Goal: Task Accomplishment & Management: Manage account settings

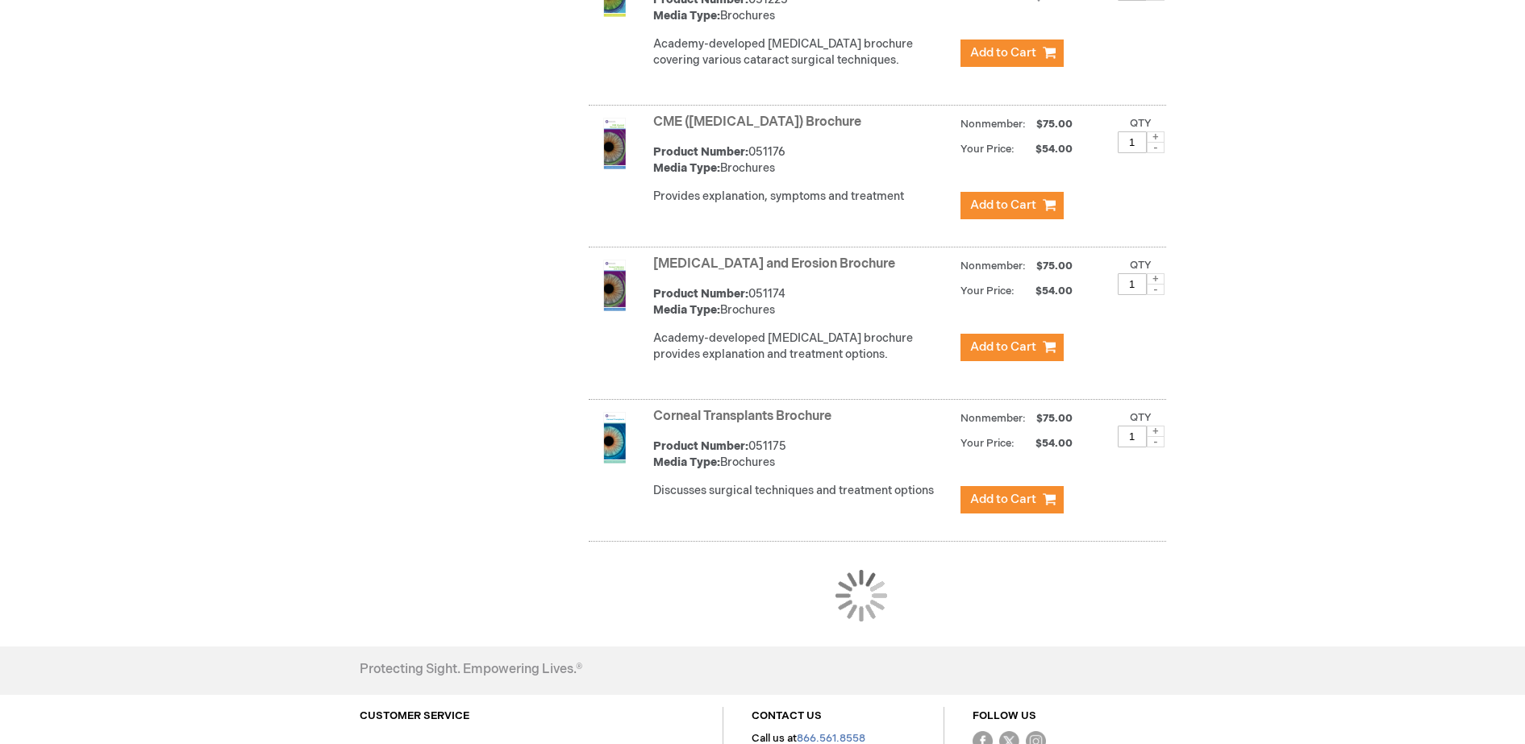
scroll to position [1406, 0]
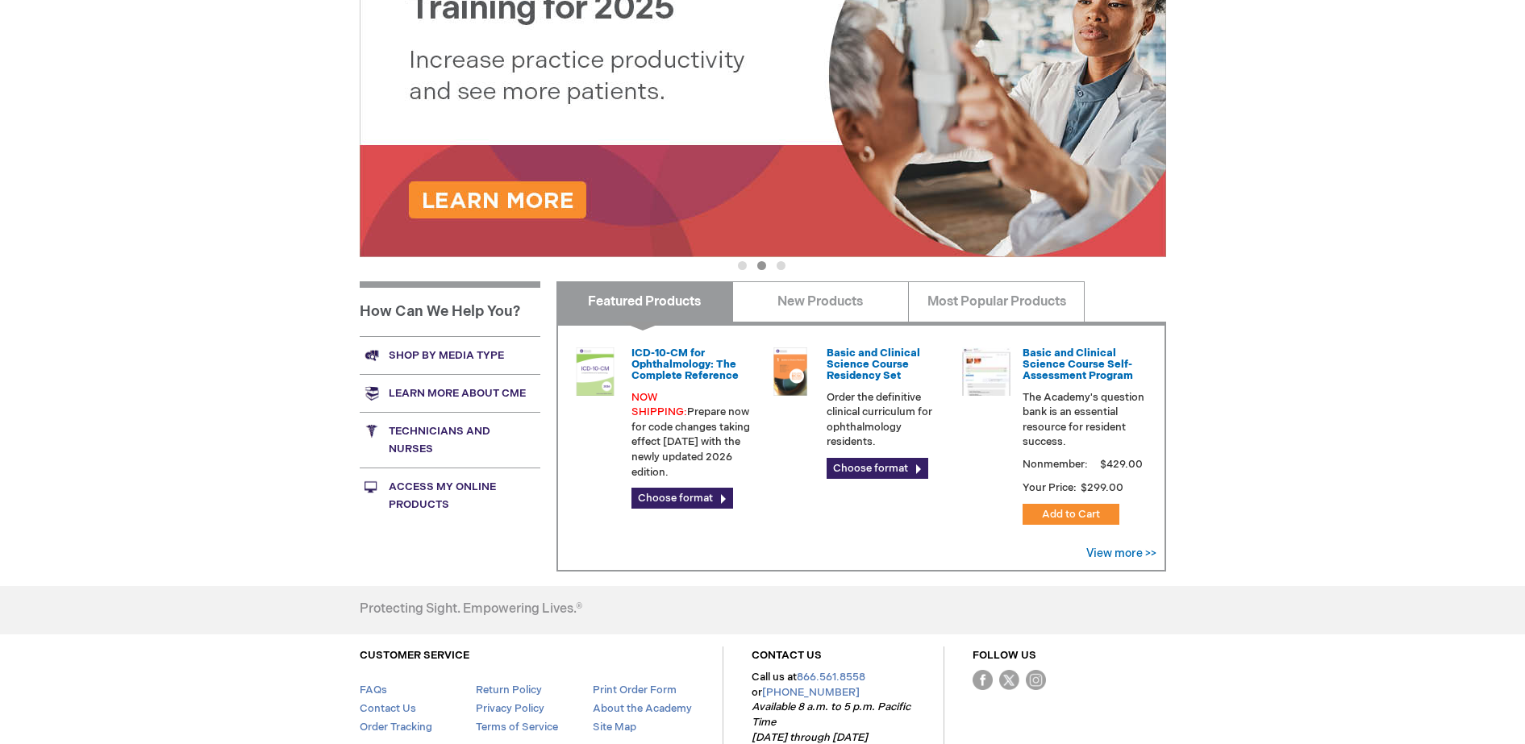
scroll to position [302, 0]
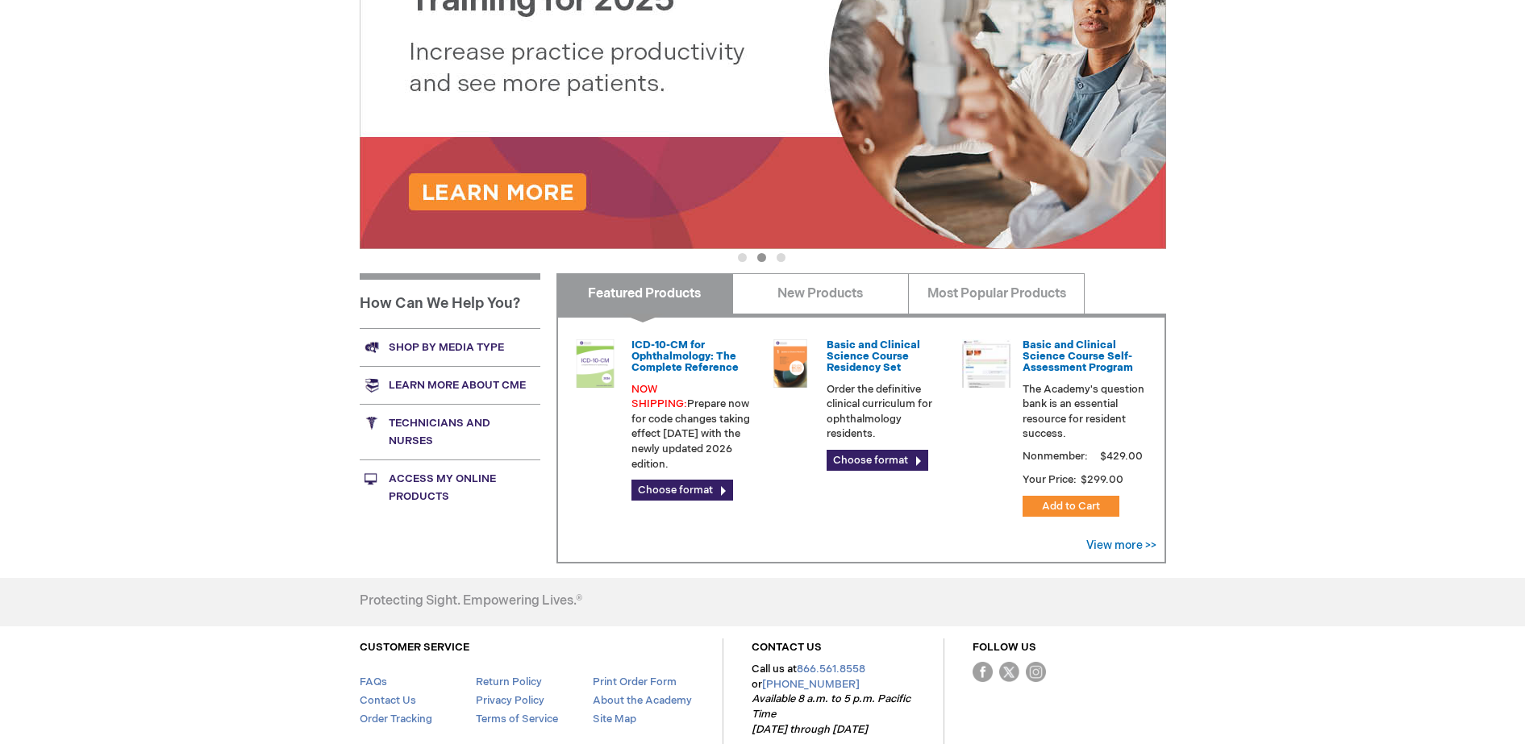
click at [428, 352] on link "Shop by media type" at bounding box center [450, 347] width 181 height 38
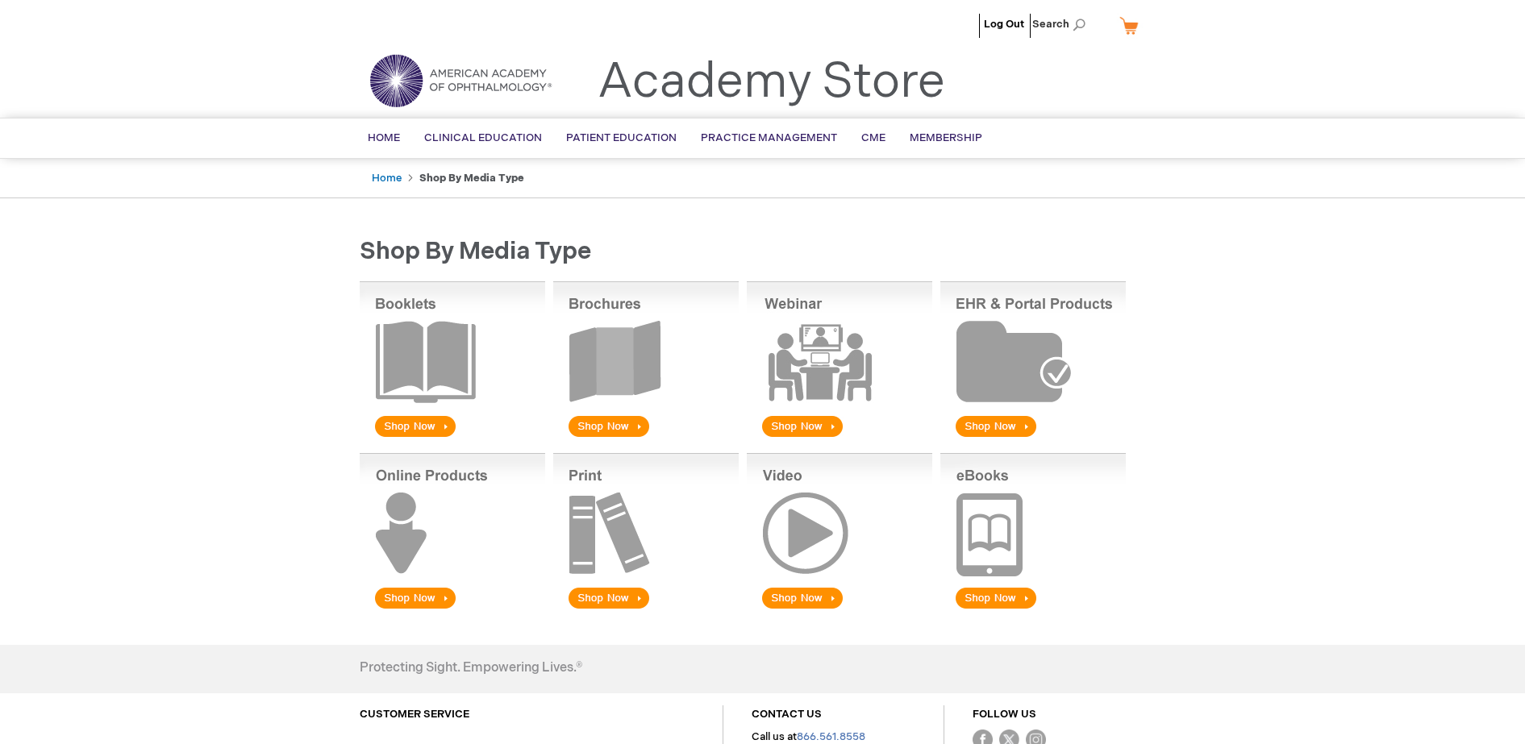
click at [619, 341] on img at bounding box center [645, 360] width 185 height 159
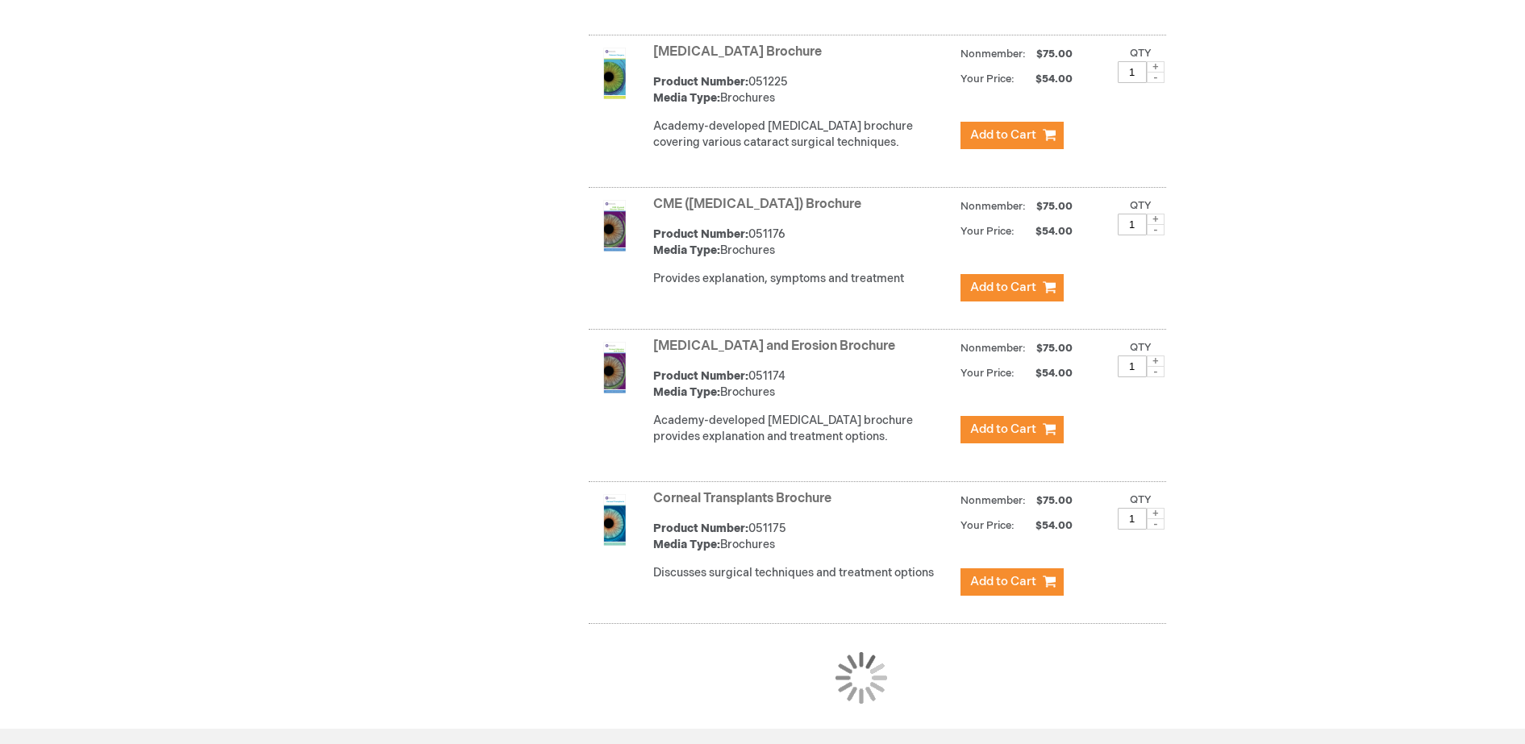
scroll to position [1311, 0]
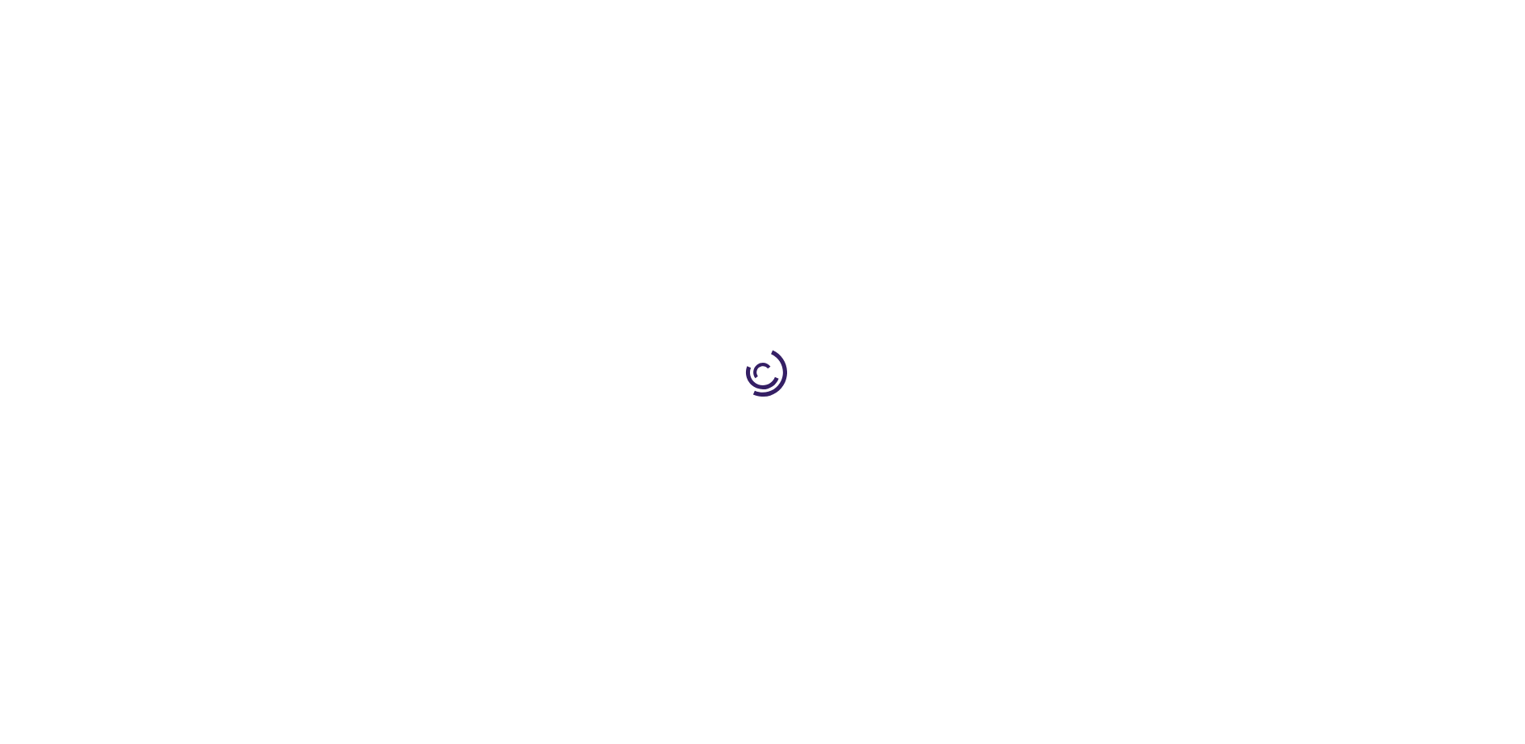
scroll to position [1311, 0]
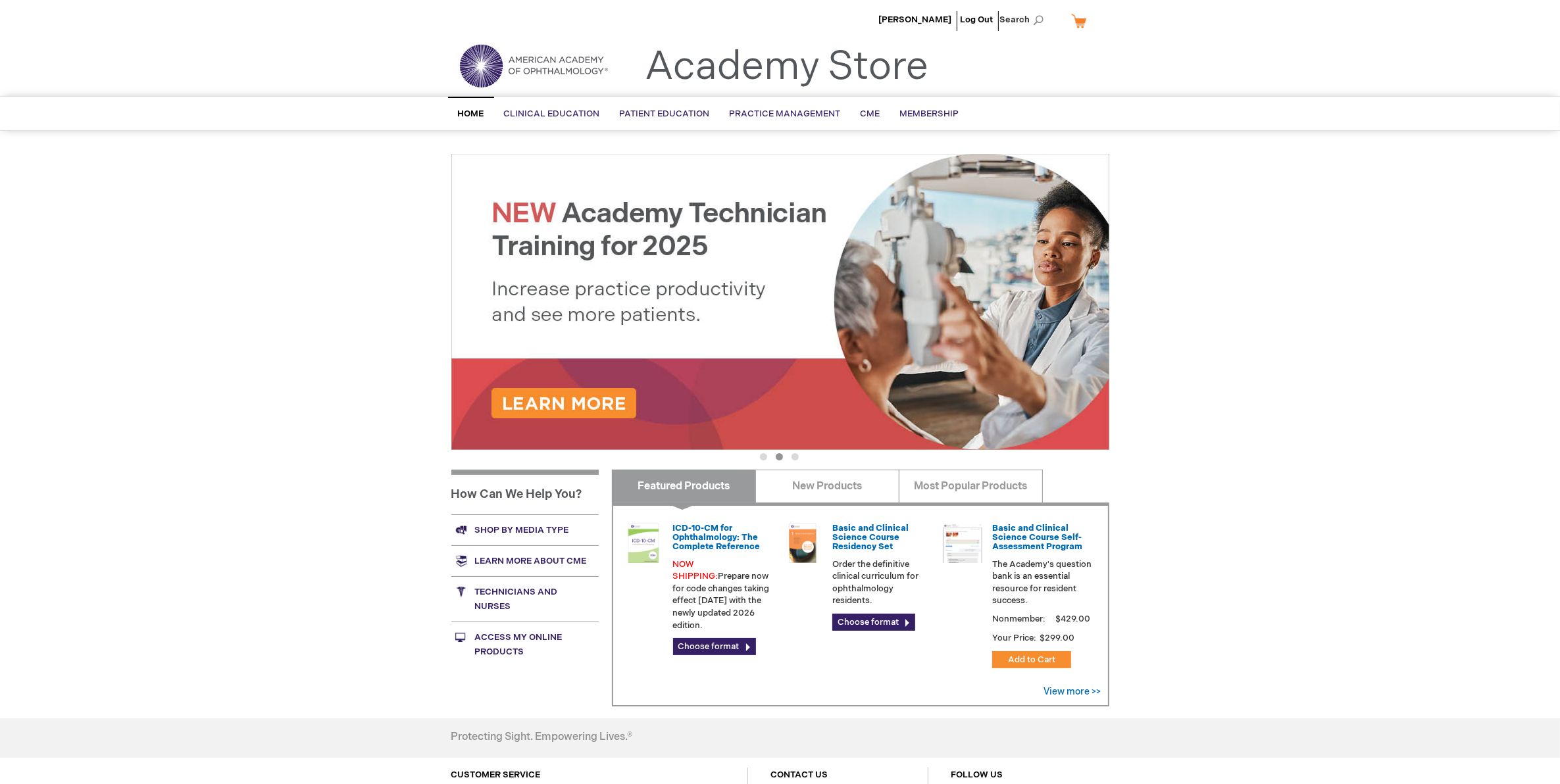
click at [521, 518] on link "Shop by media type" at bounding box center [525, 530] width 148 height 31
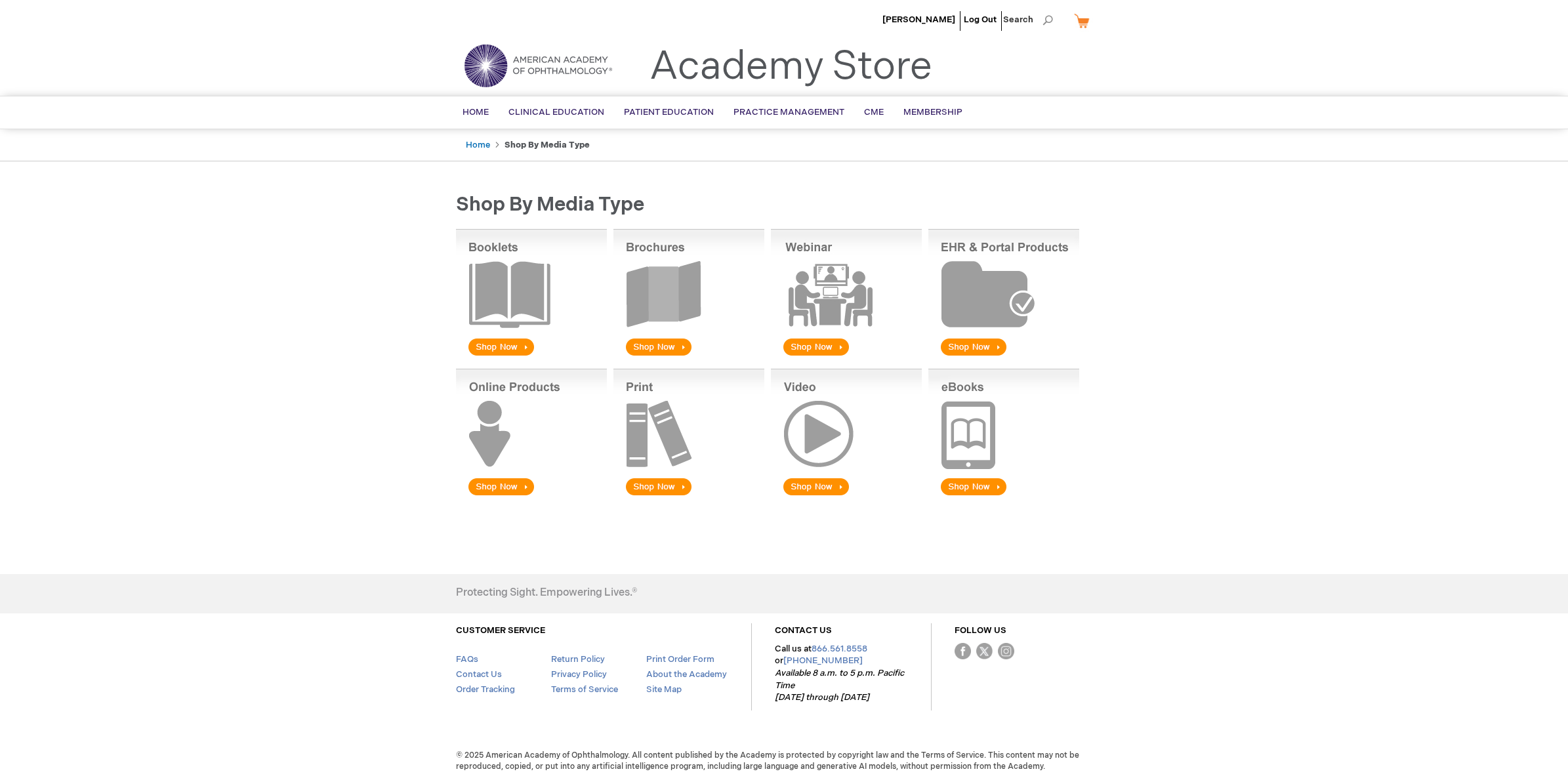
click at [686, 297] on img at bounding box center [688, 293] width 151 height 129
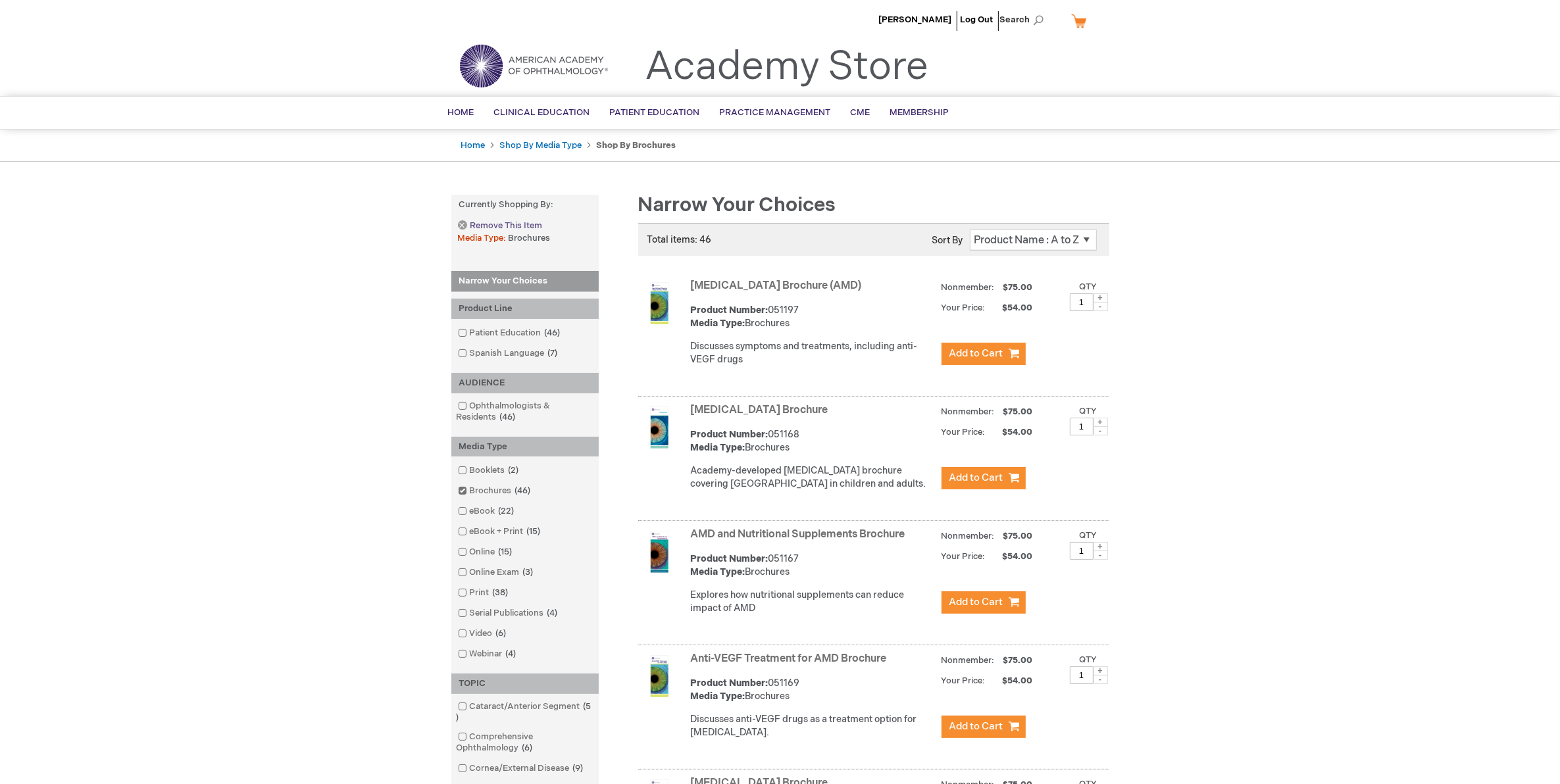
click at [461, 224] on link "Remove This Item" at bounding box center [499, 226] width 84 height 11
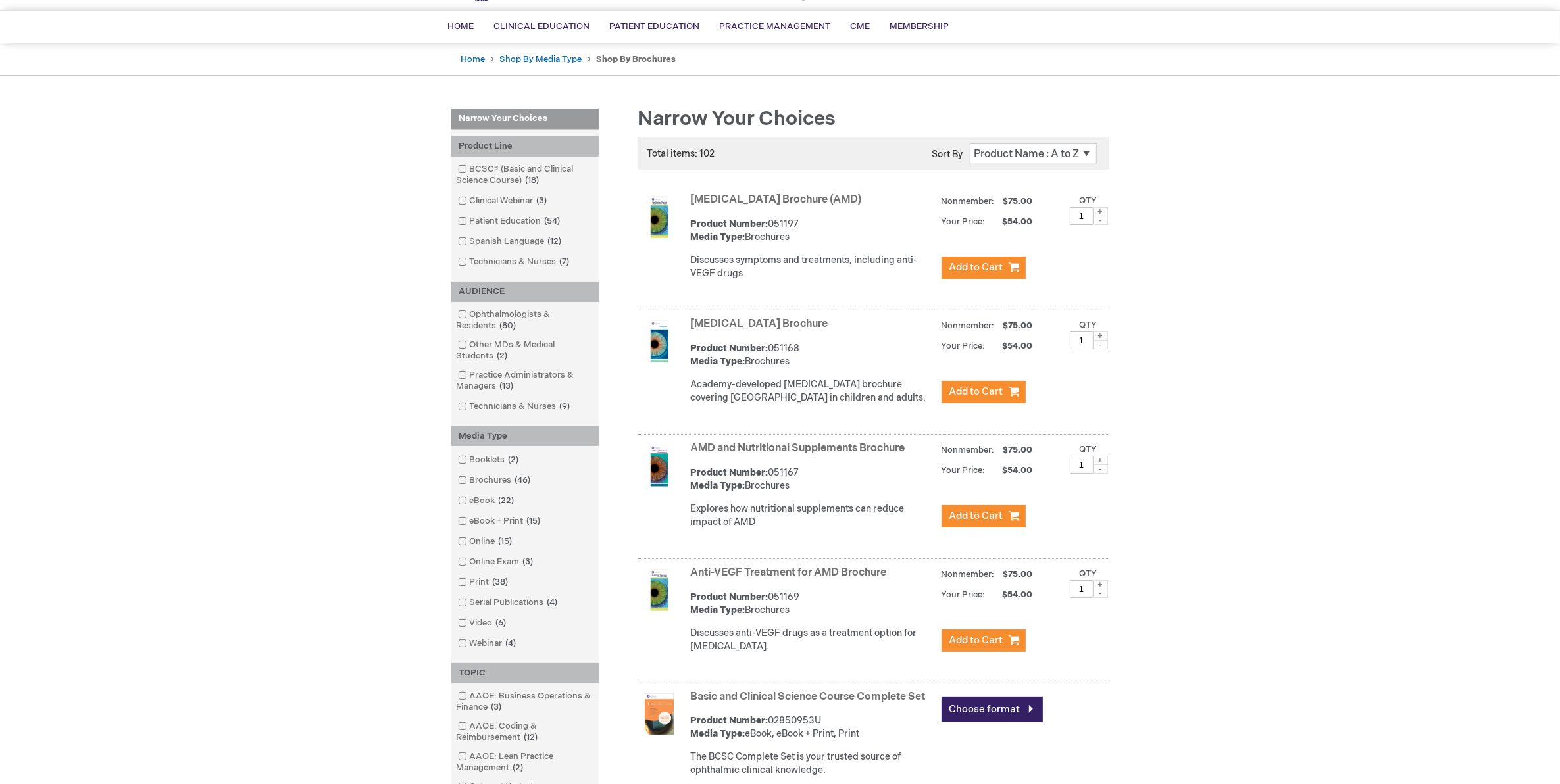
scroll to position [411, 0]
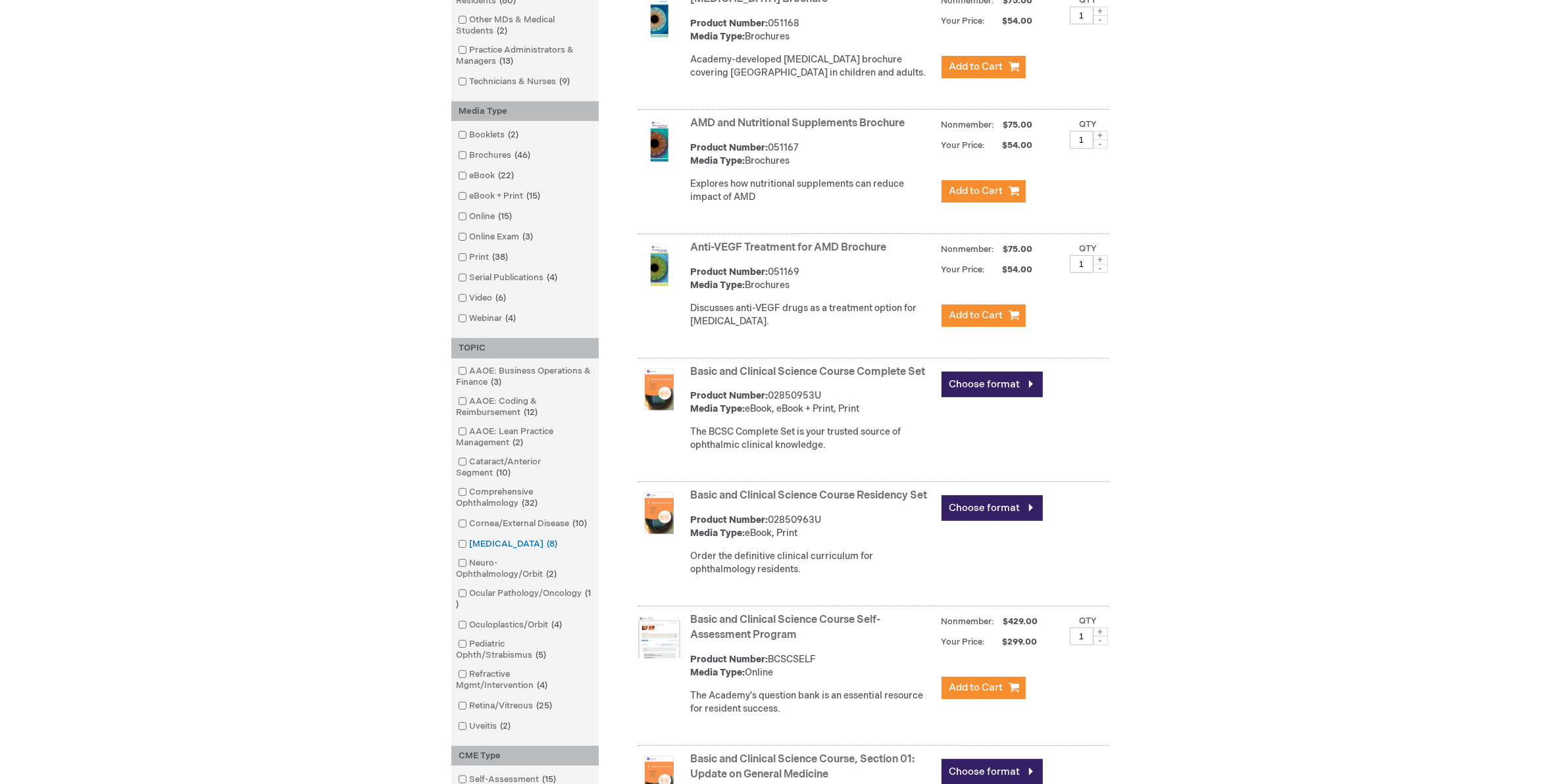
click at [468, 551] on link "Glaucoma 8 items" at bounding box center [508, 544] width 109 height 12
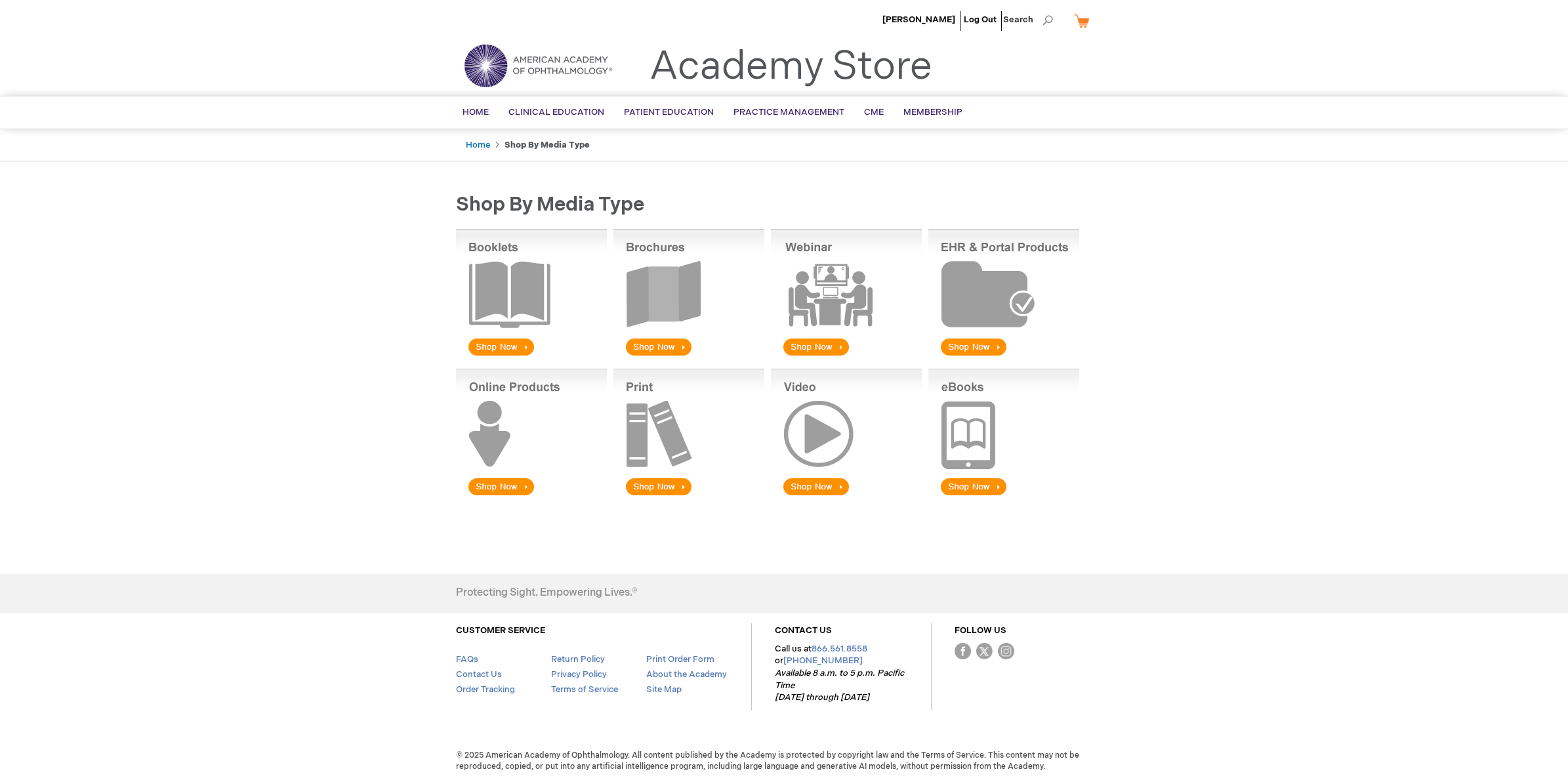
click at [651, 339] on img at bounding box center [688, 293] width 151 height 129
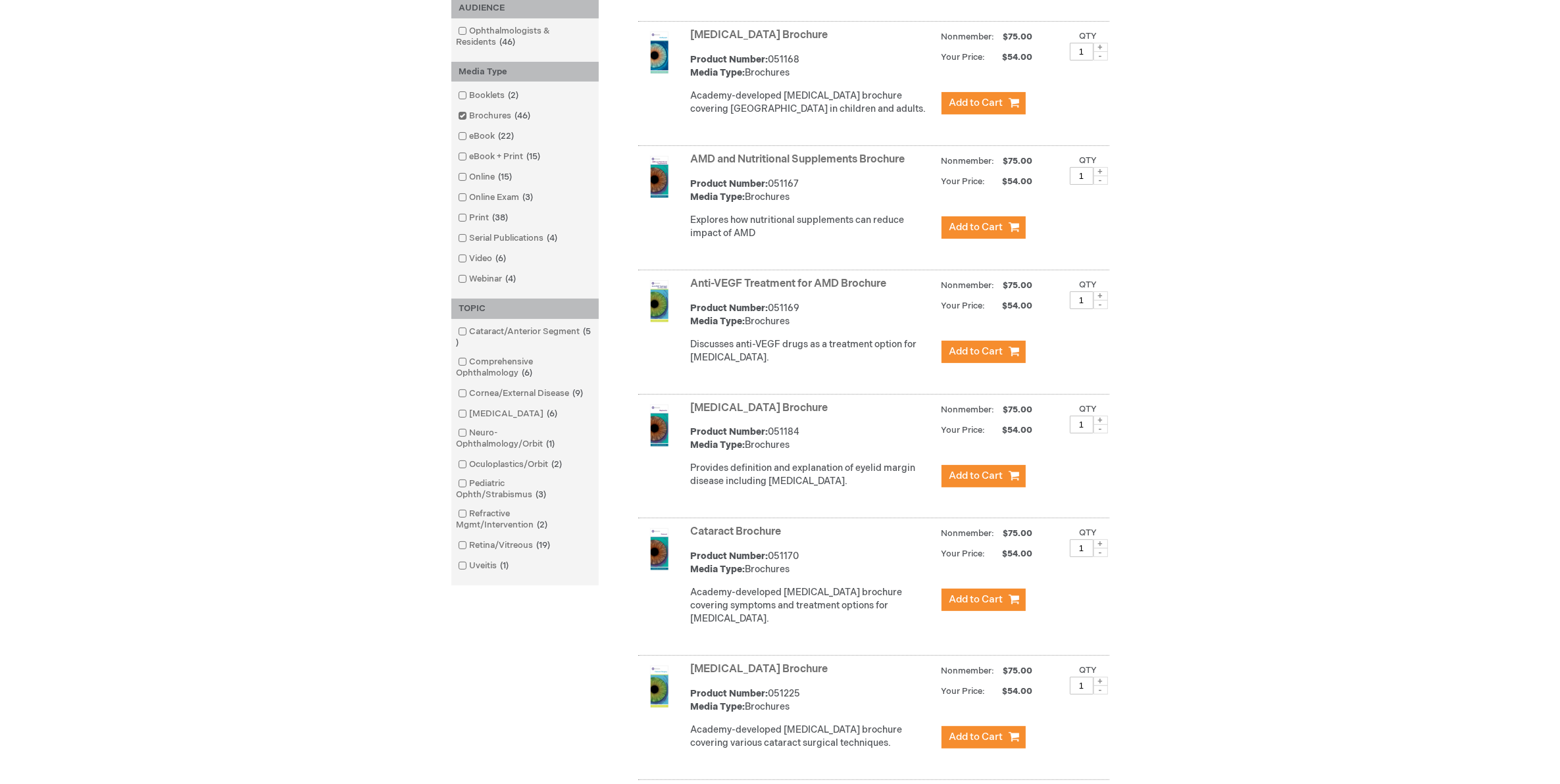
scroll to position [396, 0]
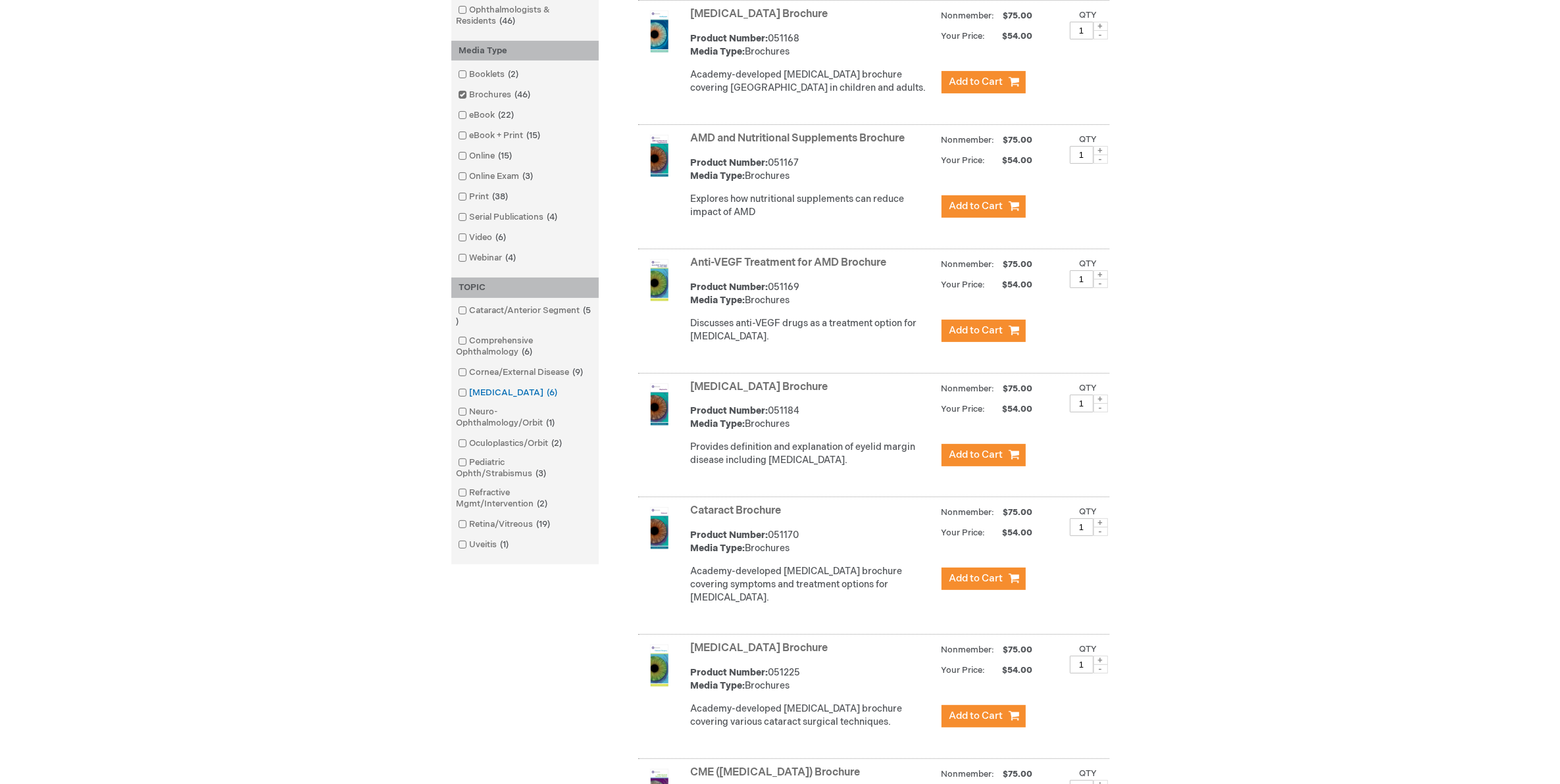
click at [470, 395] on span at bounding box center [470, 392] width 0 height 11
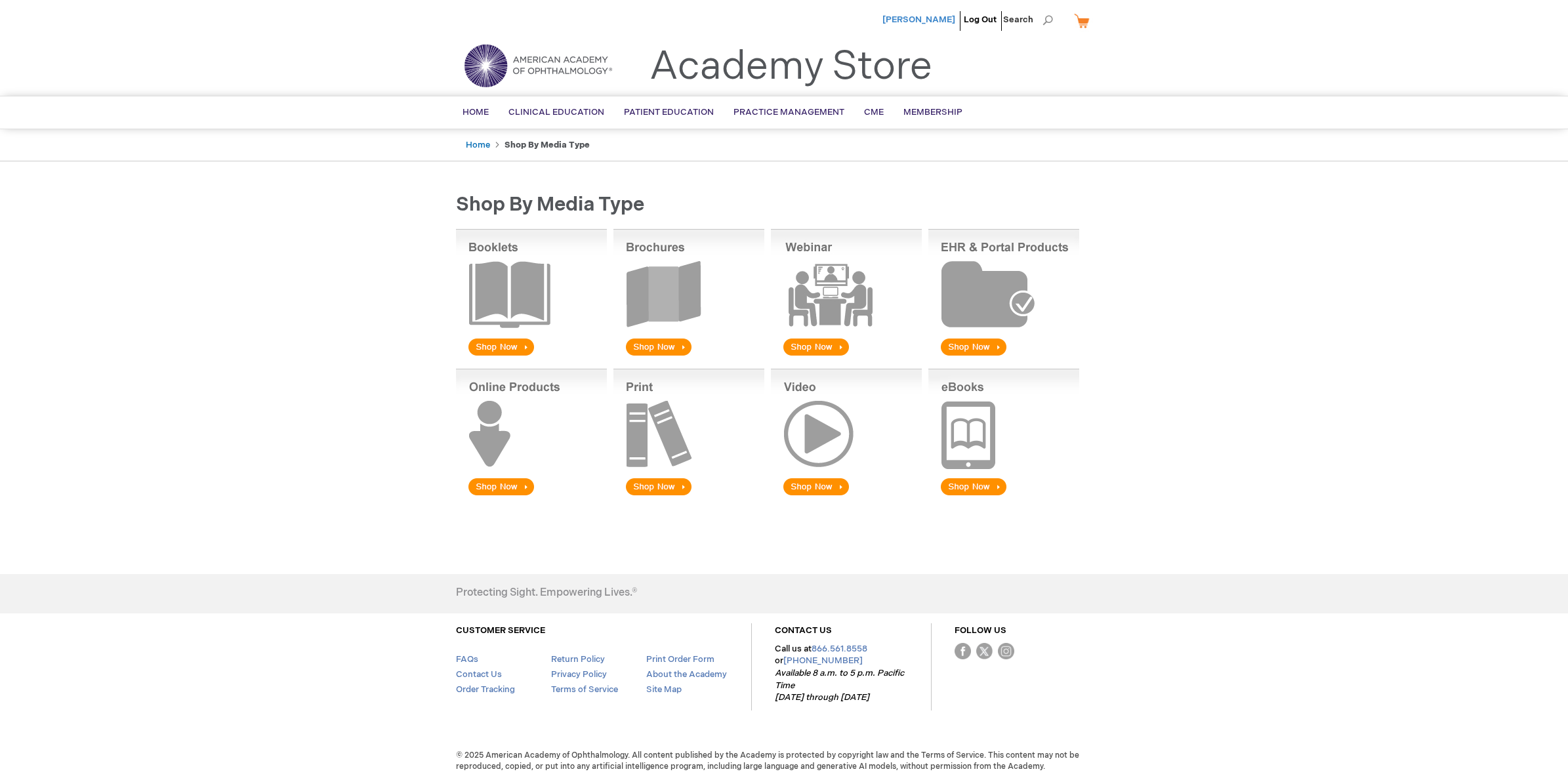
click at [939, 23] on span "[PERSON_NAME]" at bounding box center [919, 20] width 73 height 11
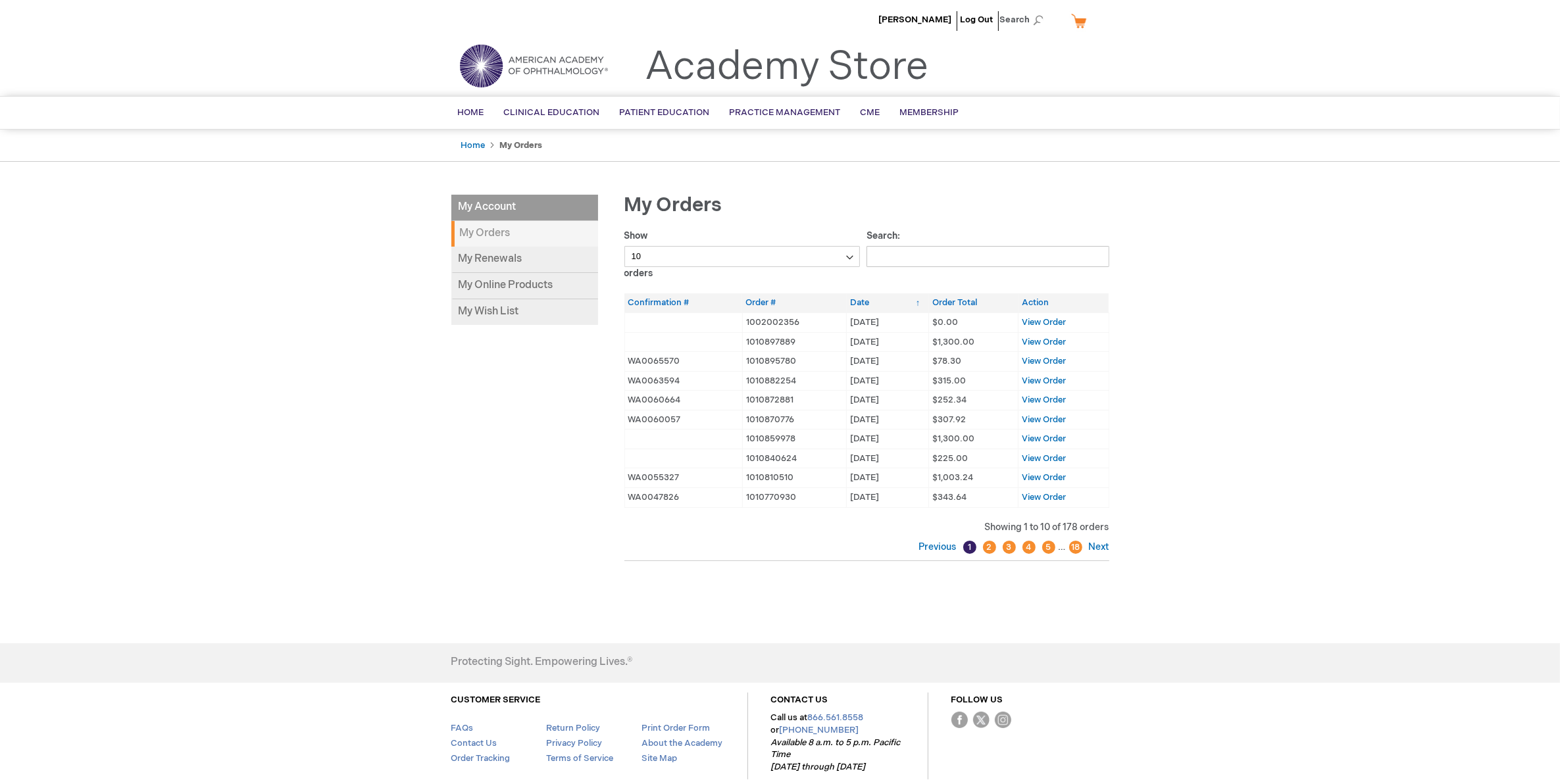
click at [533, 204] on li "My Account" at bounding box center [525, 208] width 147 height 26
click at [501, 209] on li "My Account" at bounding box center [525, 208] width 147 height 26
click at [918, 118] on link "Membership" at bounding box center [929, 113] width 79 height 33
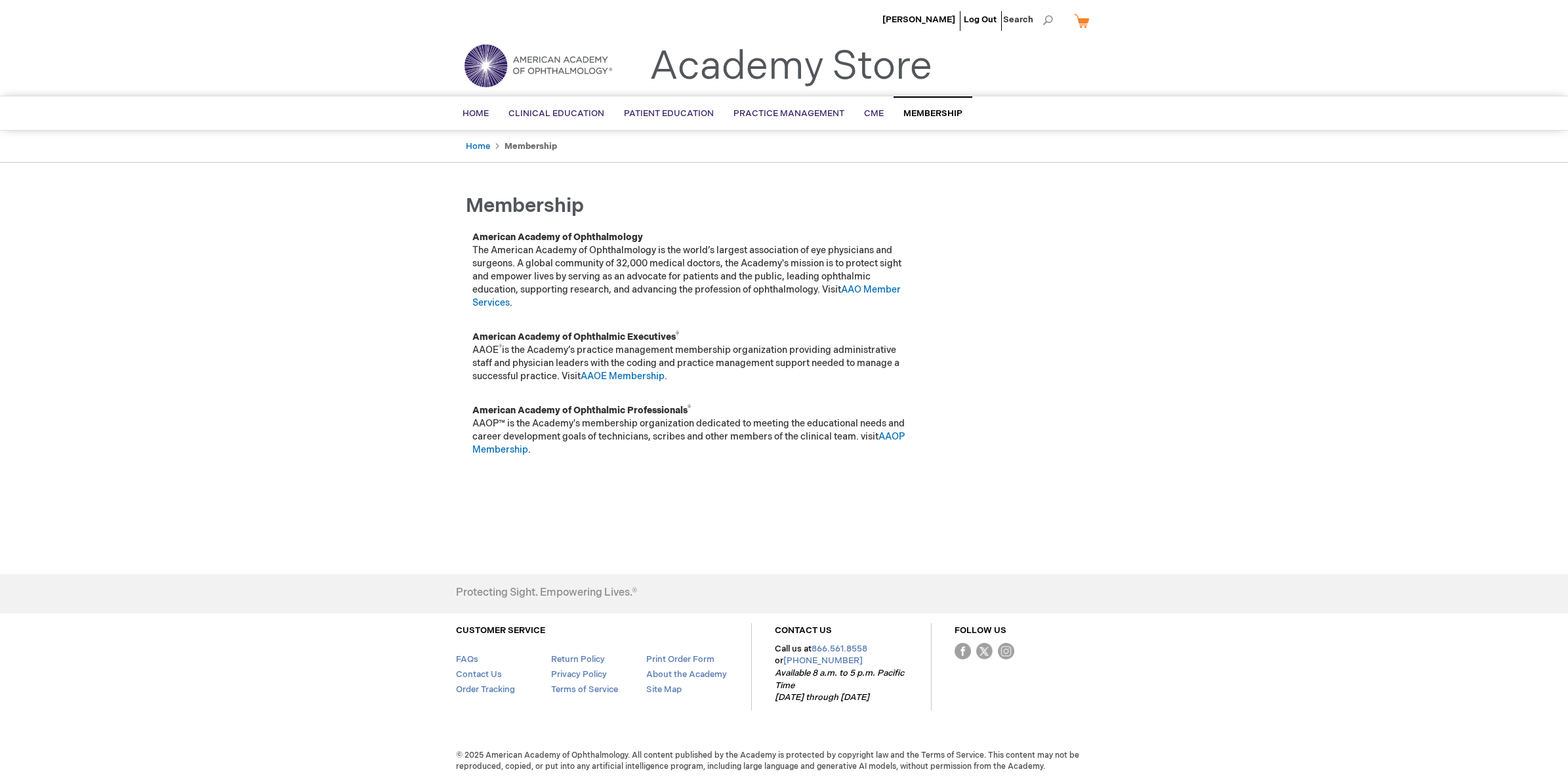
click at [928, 5] on li "[PERSON_NAME]" at bounding box center [919, 20] width 80 height 39
click at [929, 15] on span "[PERSON_NAME]" at bounding box center [919, 20] width 73 height 11
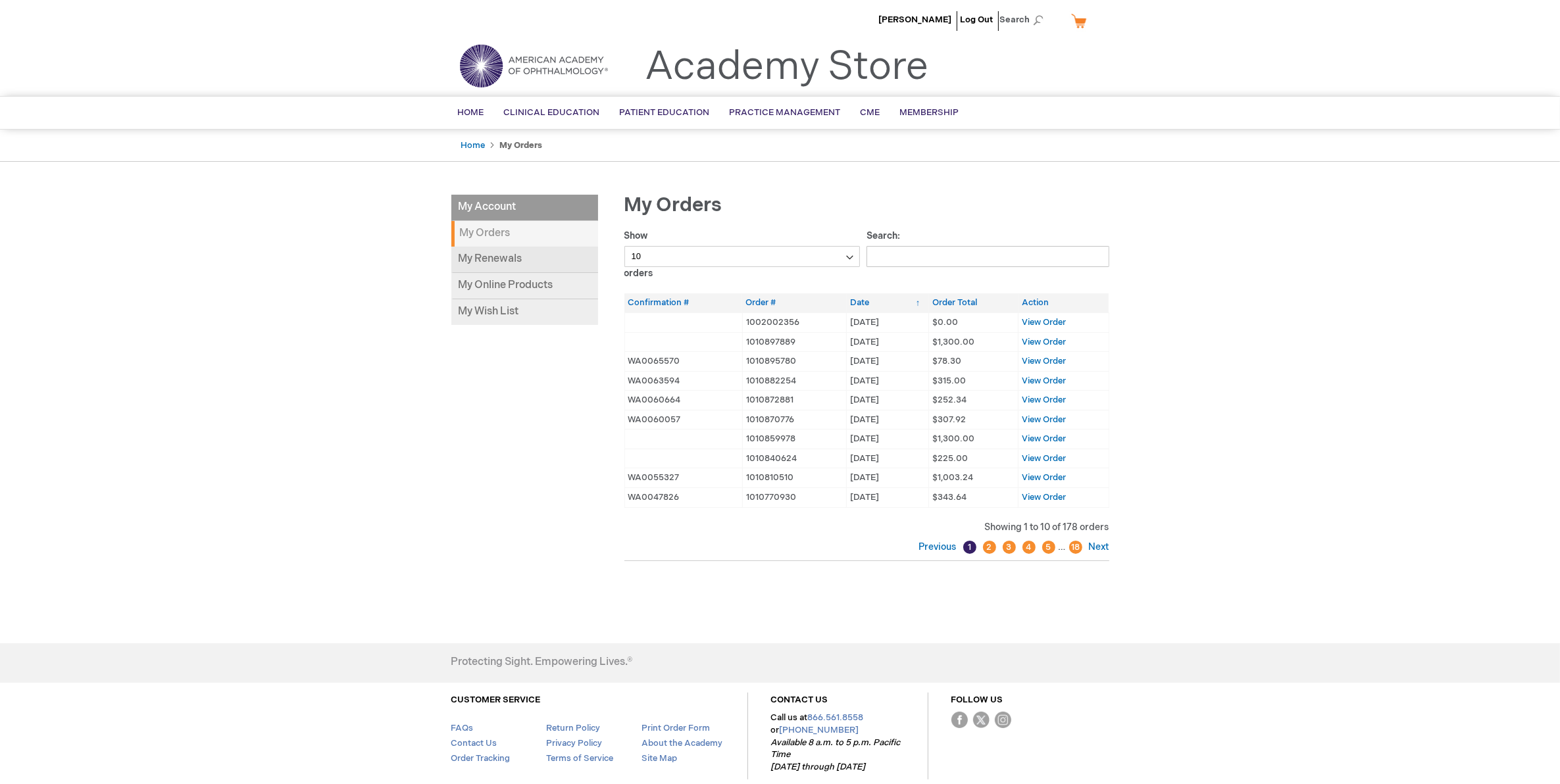
click at [514, 253] on link "My Renewals" at bounding box center [525, 259] width 147 height 26
click at [492, 209] on li "My Account" at bounding box center [525, 208] width 147 height 26
click at [488, 272] on link "My Renewals" at bounding box center [525, 259] width 147 height 26
click at [520, 286] on link "My Online Products" at bounding box center [525, 286] width 147 height 26
click at [492, 69] on img at bounding box center [534, 66] width 158 height 47
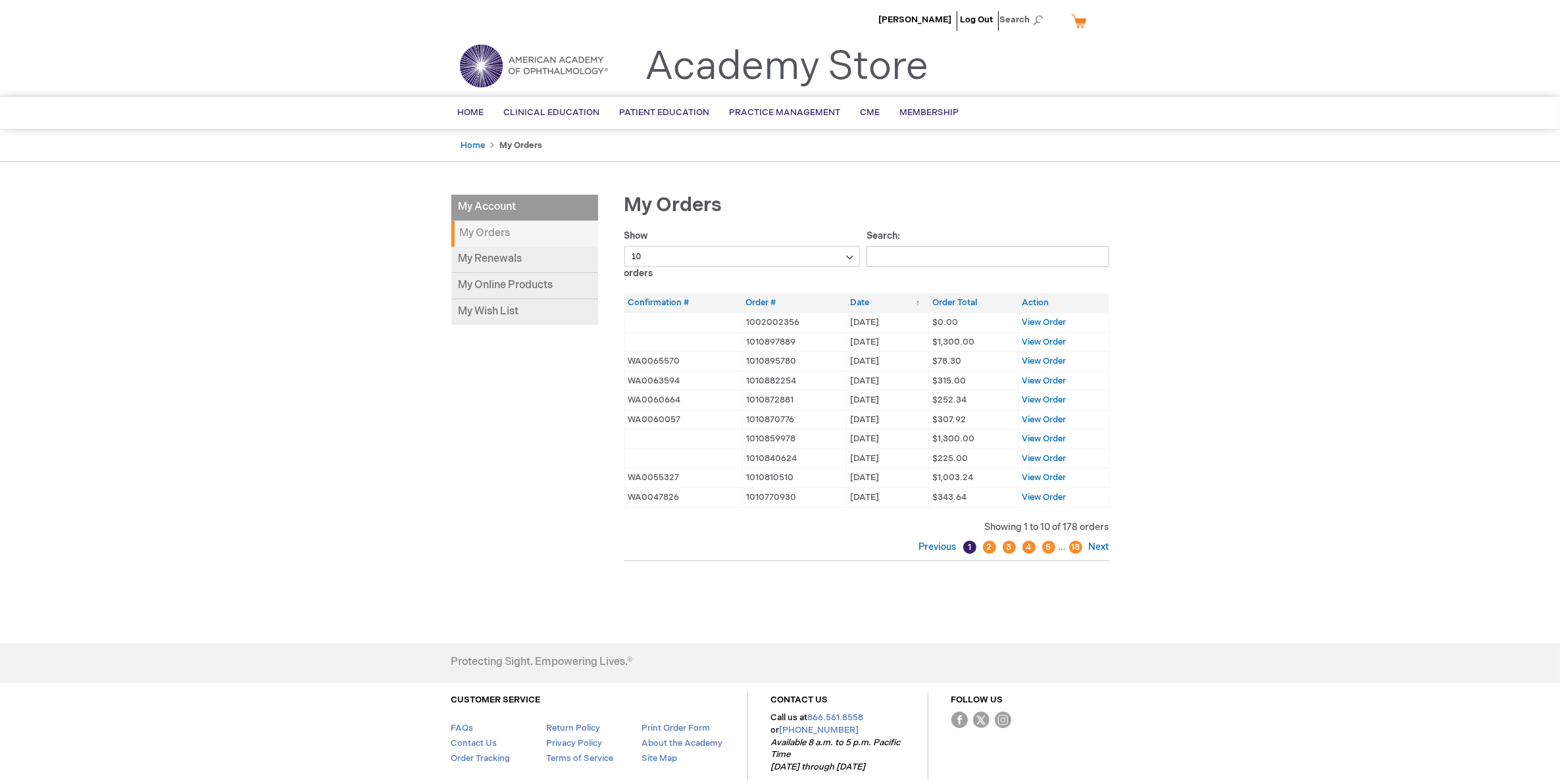
click at [1084, 19] on link "My Cart" at bounding box center [1084, 20] width 32 height 23
click at [489, 66] on img at bounding box center [534, 66] width 158 height 47
